Goal: Task Accomplishment & Management: Complete application form

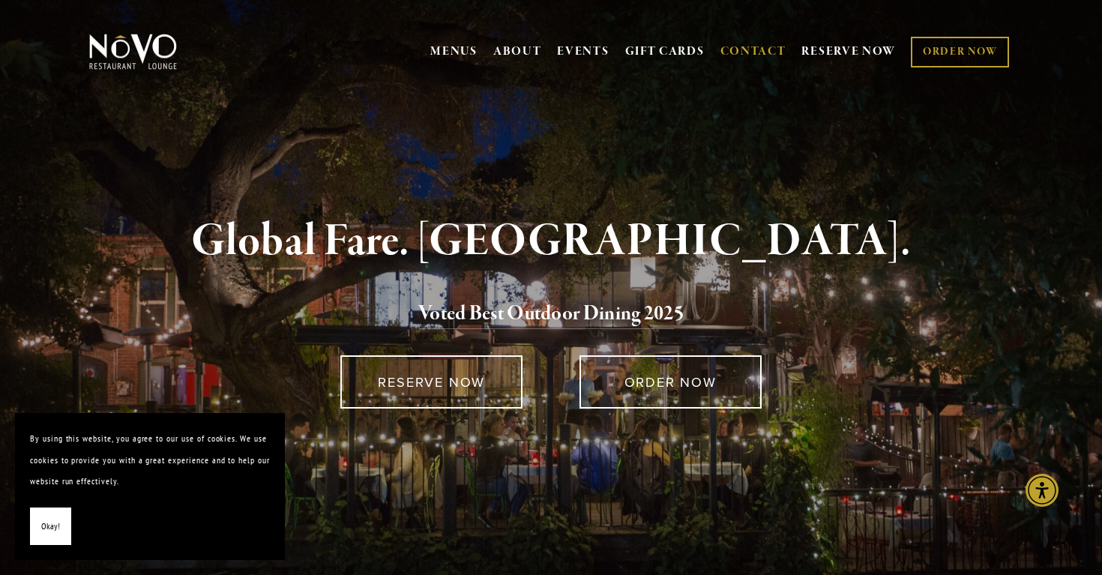
click at [741, 49] on link "CONTACT" at bounding box center [753, 51] width 66 height 28
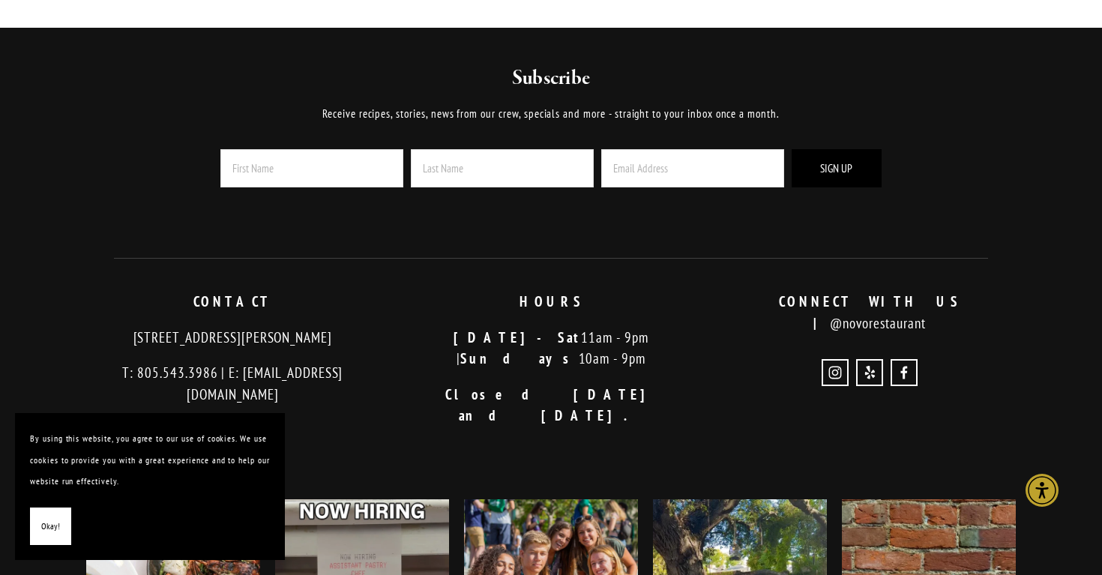
scroll to position [2256, 0]
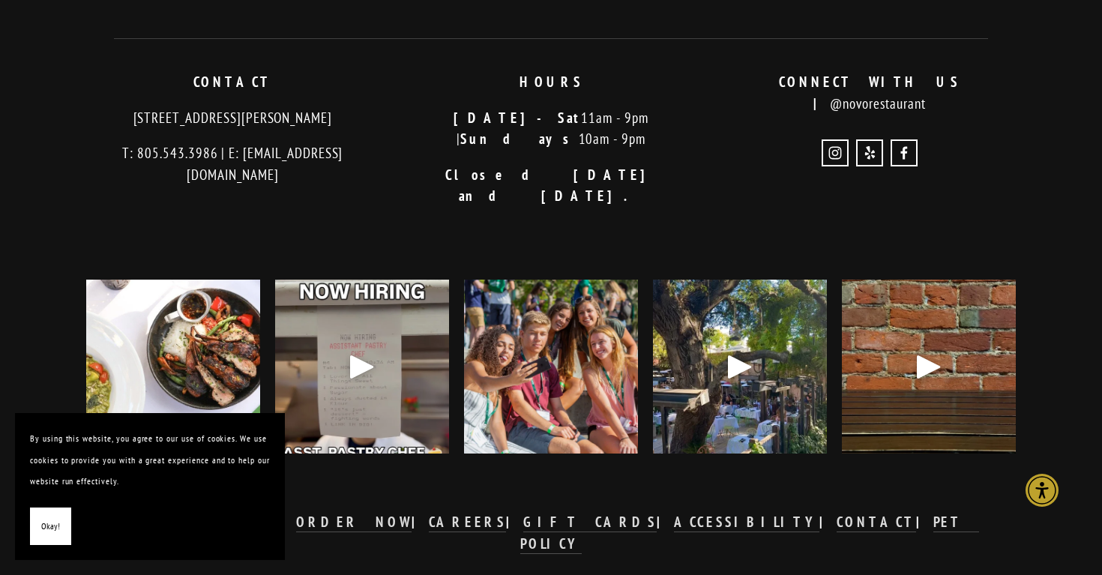
click at [44, 516] on span "Okay!" at bounding box center [50, 527] width 19 height 22
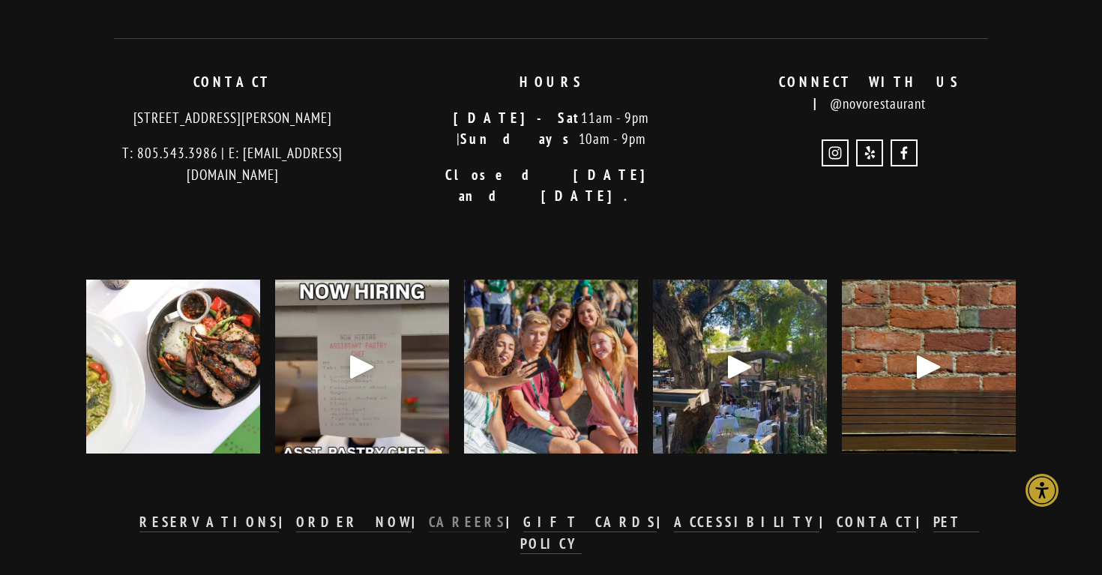
click at [476, 513] on strong "CAREERS" at bounding box center [468, 522] width 78 height 18
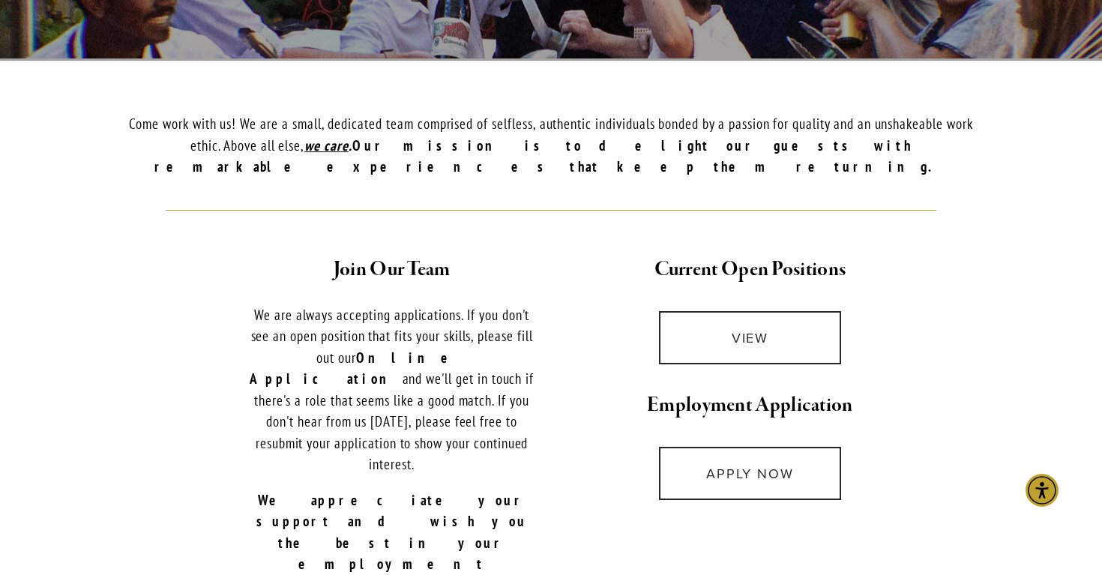
scroll to position [435, 0]
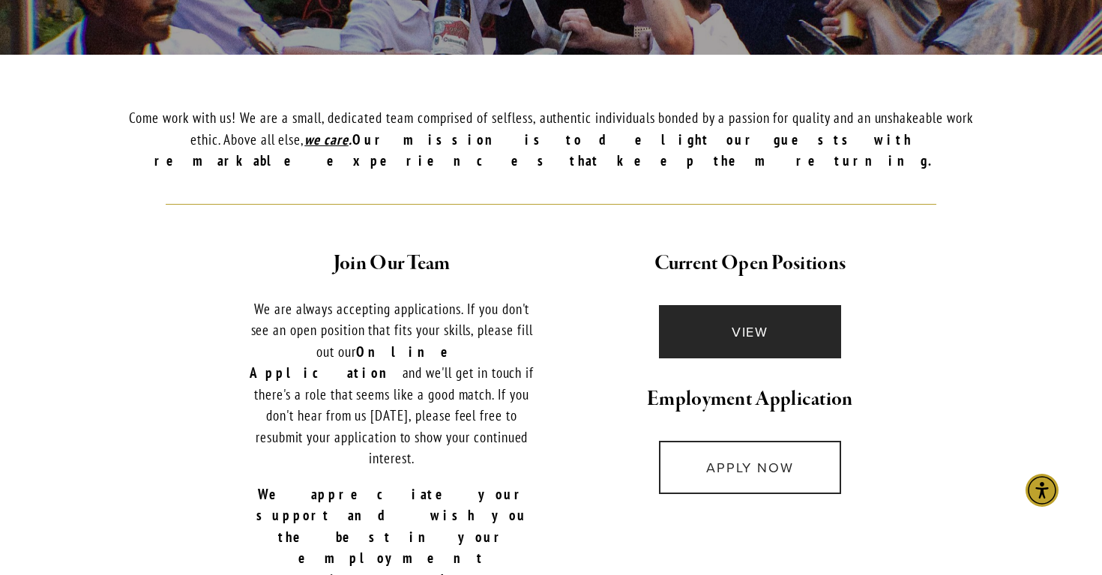
click at [767, 330] on link "VIEW" at bounding box center [750, 331] width 182 height 53
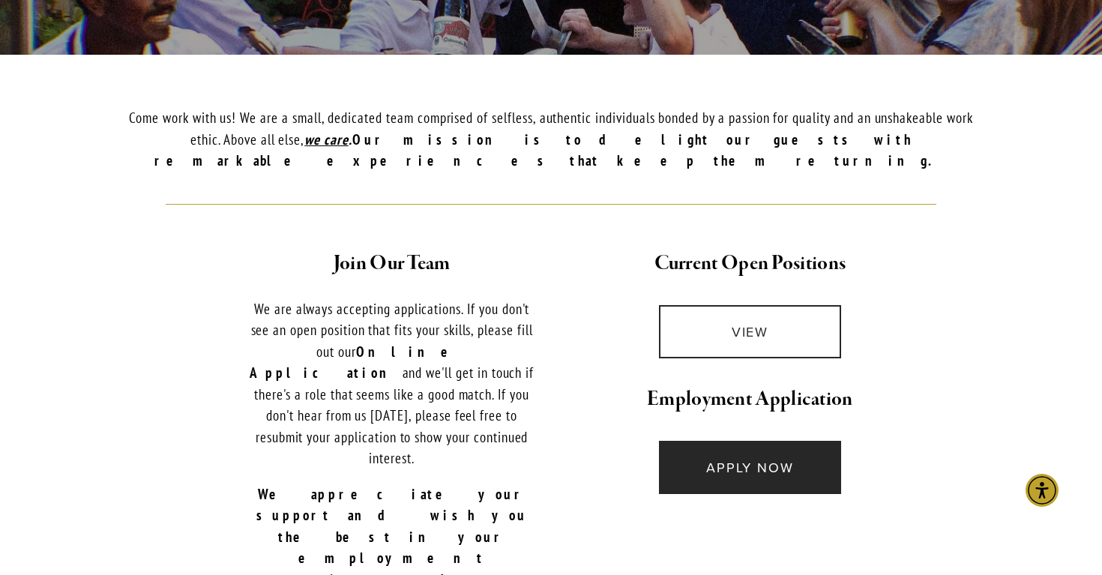
click at [768, 441] on link "APPLY NOW" at bounding box center [750, 467] width 182 height 53
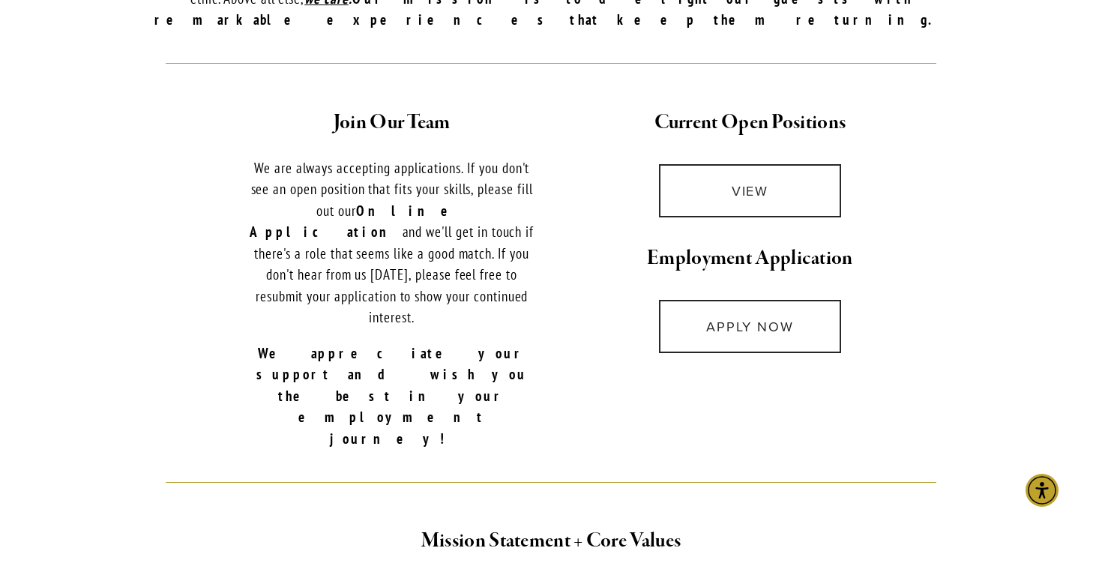
scroll to position [592, 0]
